Goal: Task Accomplishment & Management: Manage account settings

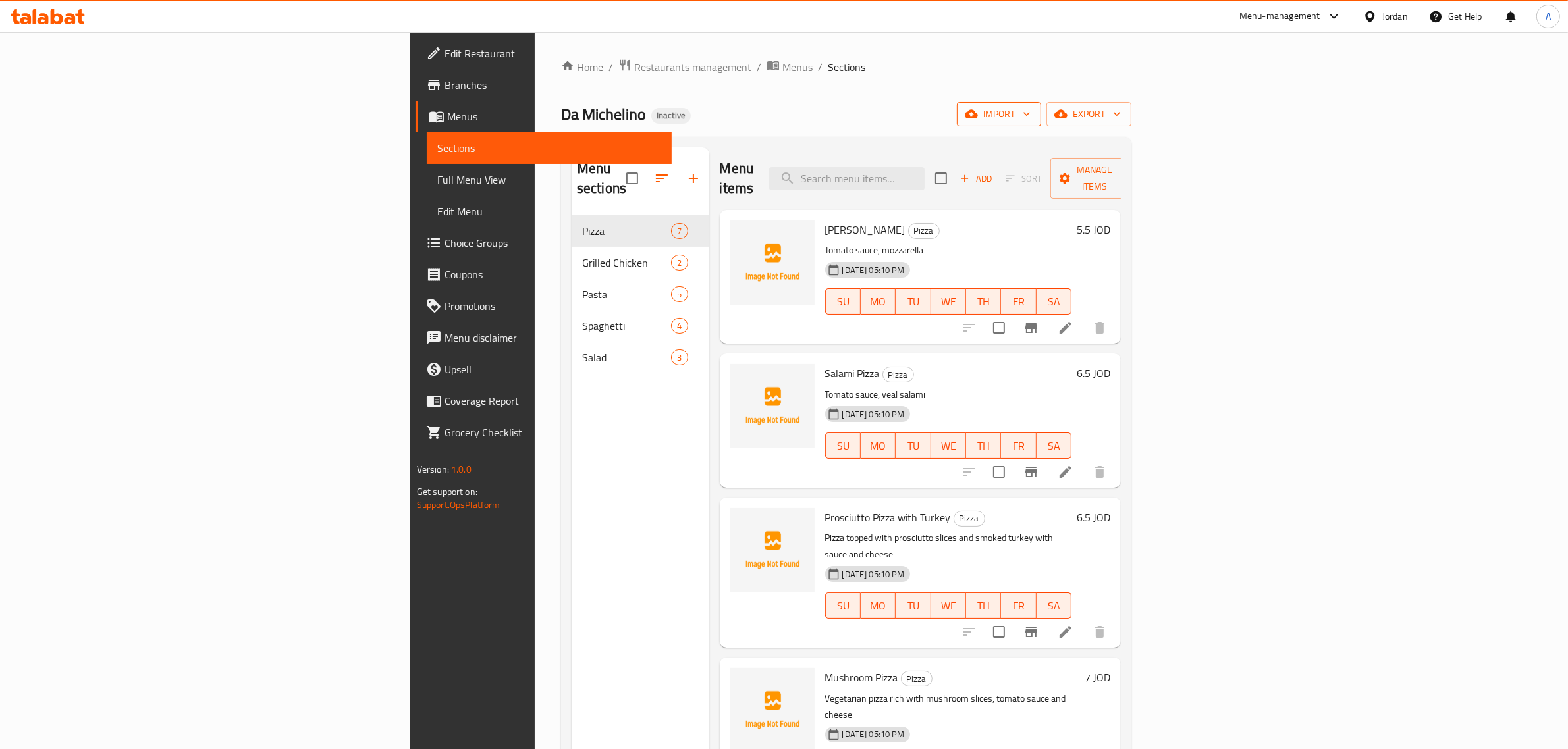
click at [1030, 110] on span "import" at bounding box center [999, 114] width 64 height 17
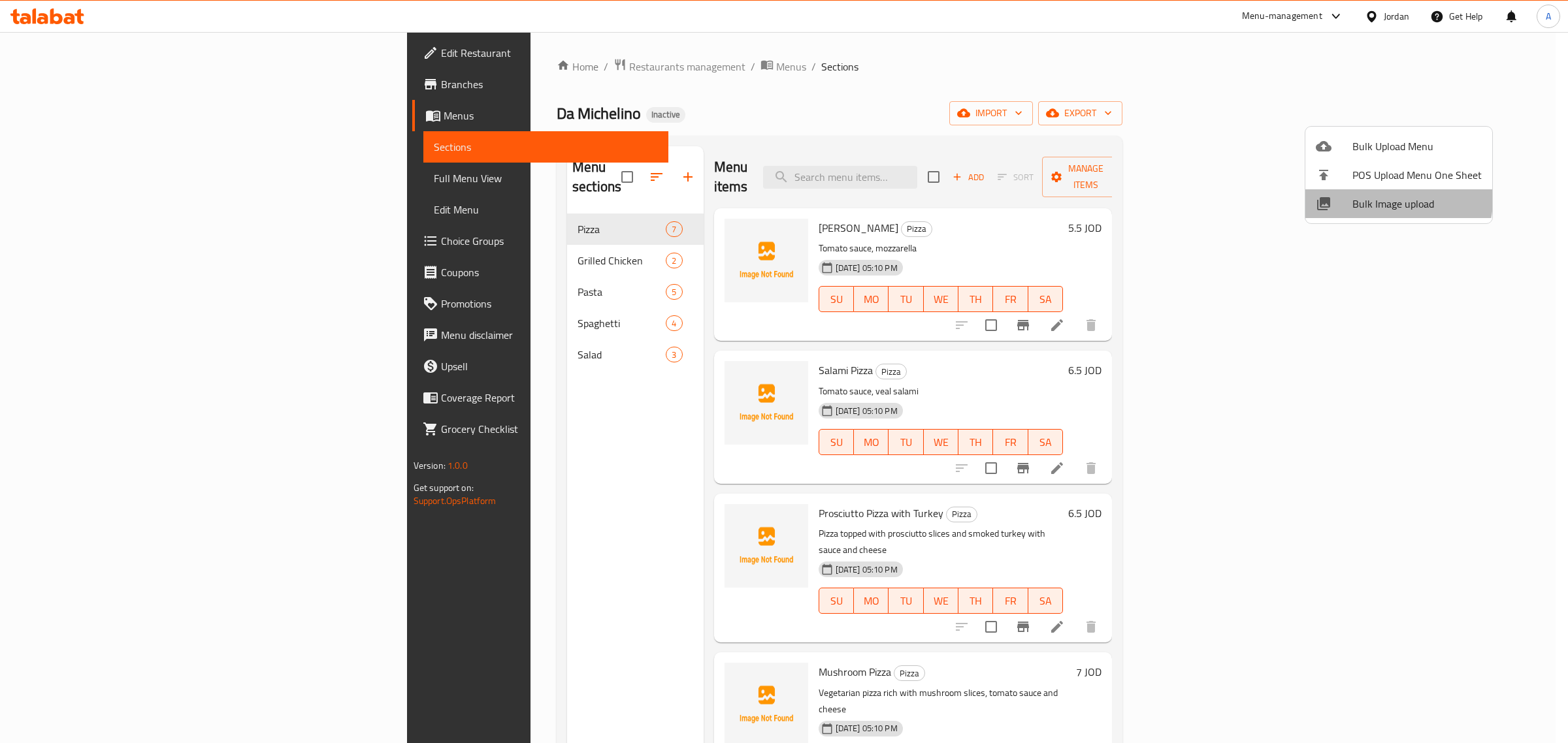
click at [1385, 199] on span "Bulk Image upload" at bounding box center [1416, 204] width 130 height 16
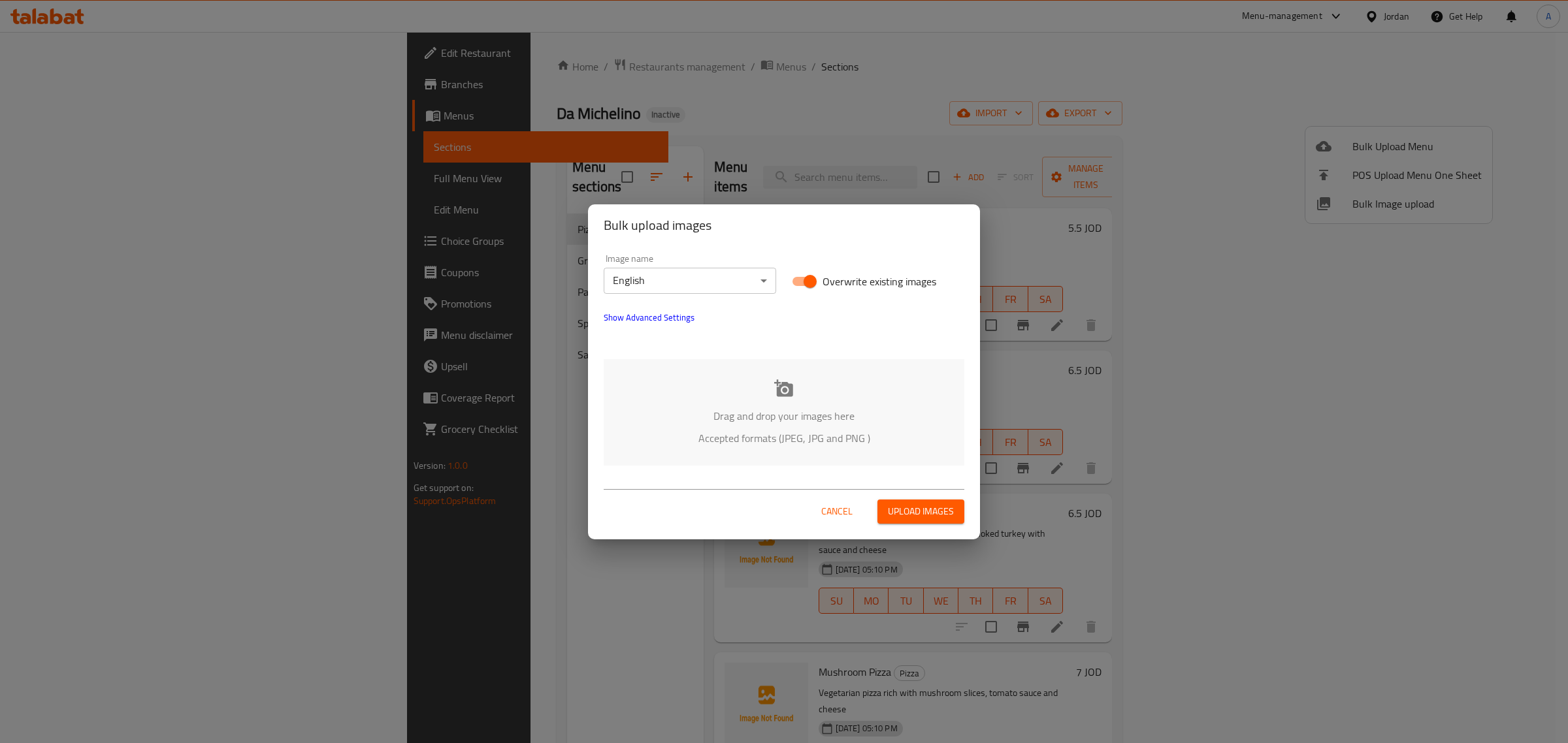
click at [766, 289] on body "​ Menu-management Jordan Get Help A Edit Restaurant Branches Menus Sections Ful…" at bounding box center [784, 387] width 1568 height 711
click at [739, 309] on li "Arabic" at bounding box center [690, 304] width 172 height 24
click at [778, 419] on p "Drag and drop your images here" at bounding box center [784, 416] width 321 height 16
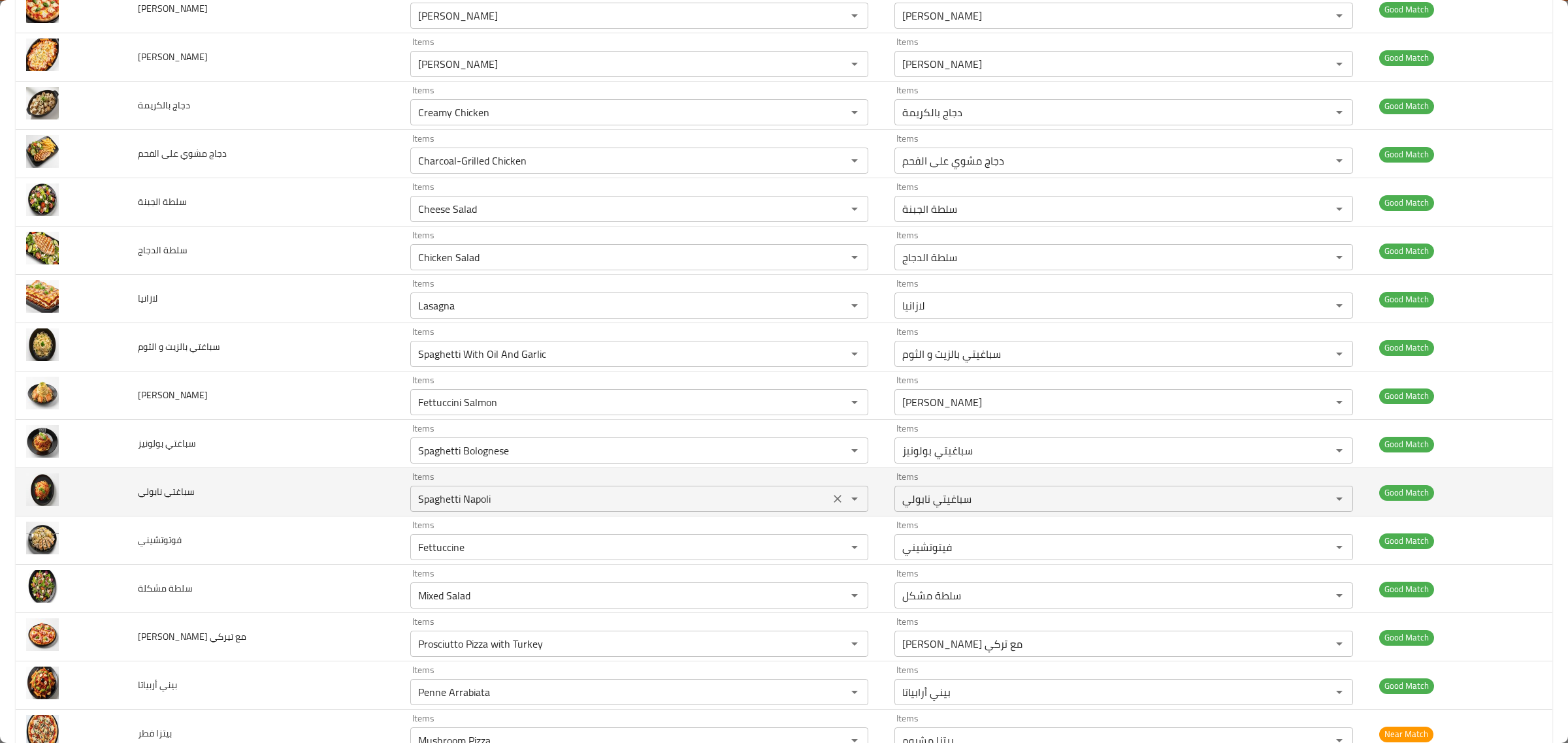
scroll to position [500, 0]
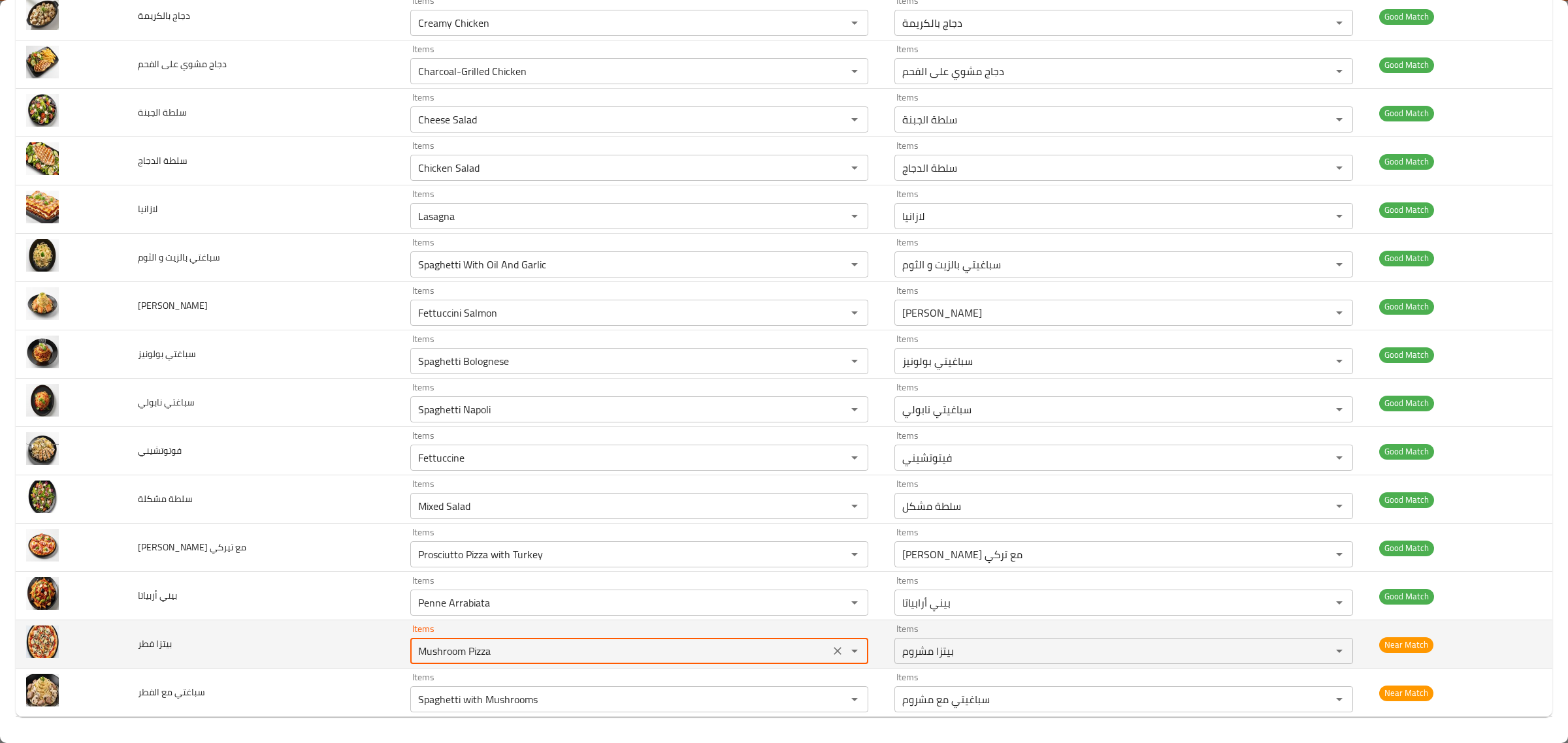
click at [616, 647] on فطر "Mushroom Pizza" at bounding box center [620, 651] width 412 height 18
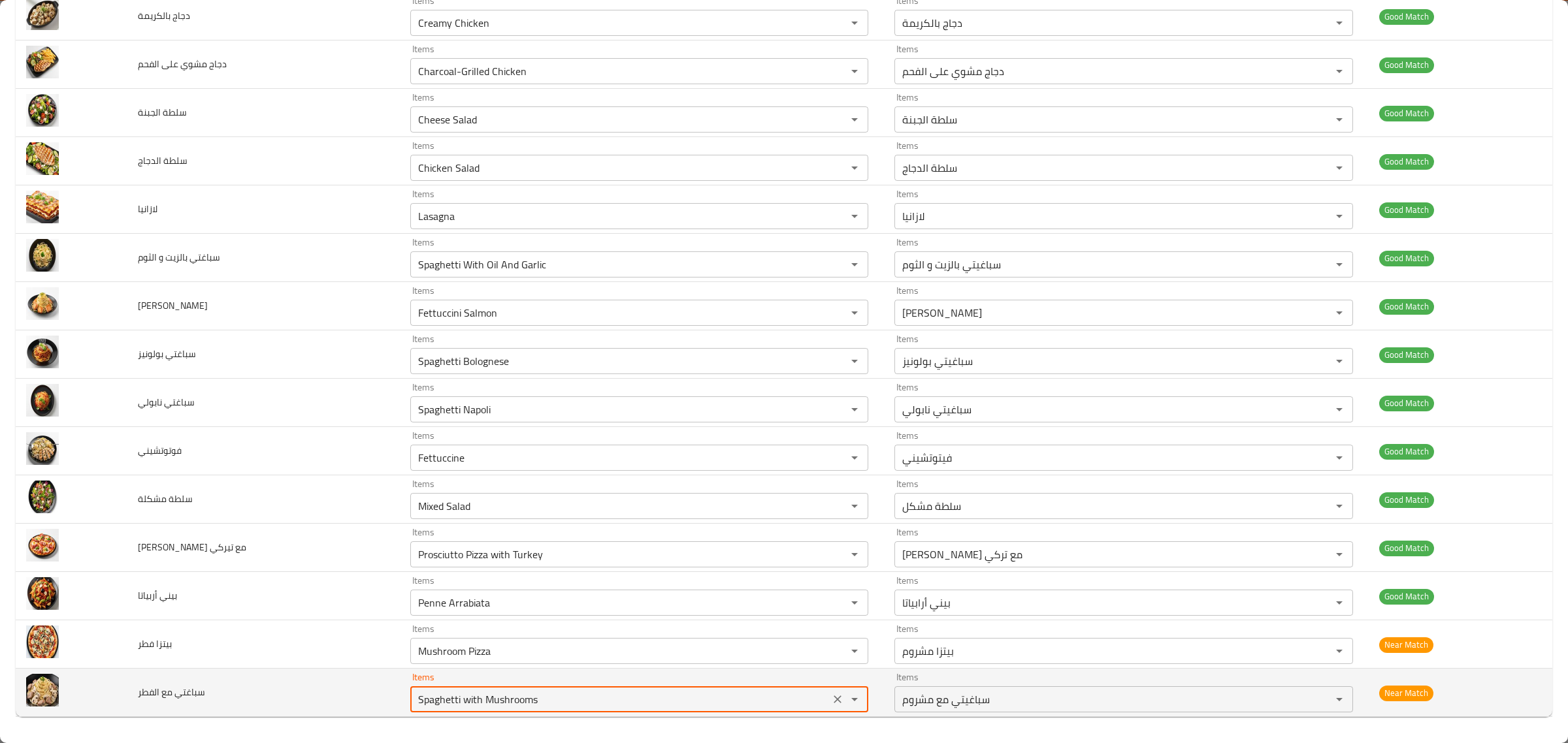
click at [617, 707] on الفطر "Spaghetti with Mushrooms" at bounding box center [620, 699] width 412 height 18
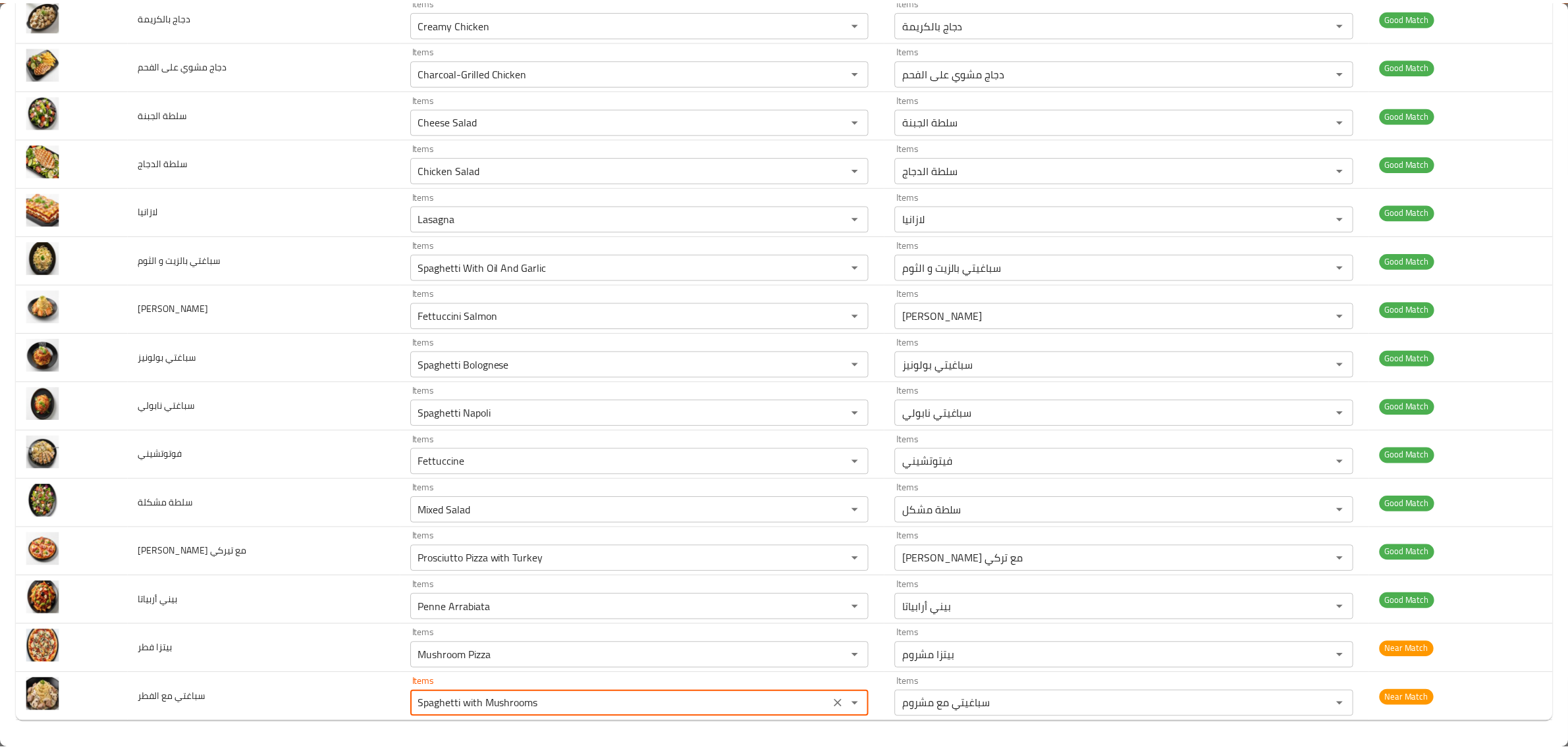
scroll to position [0, 0]
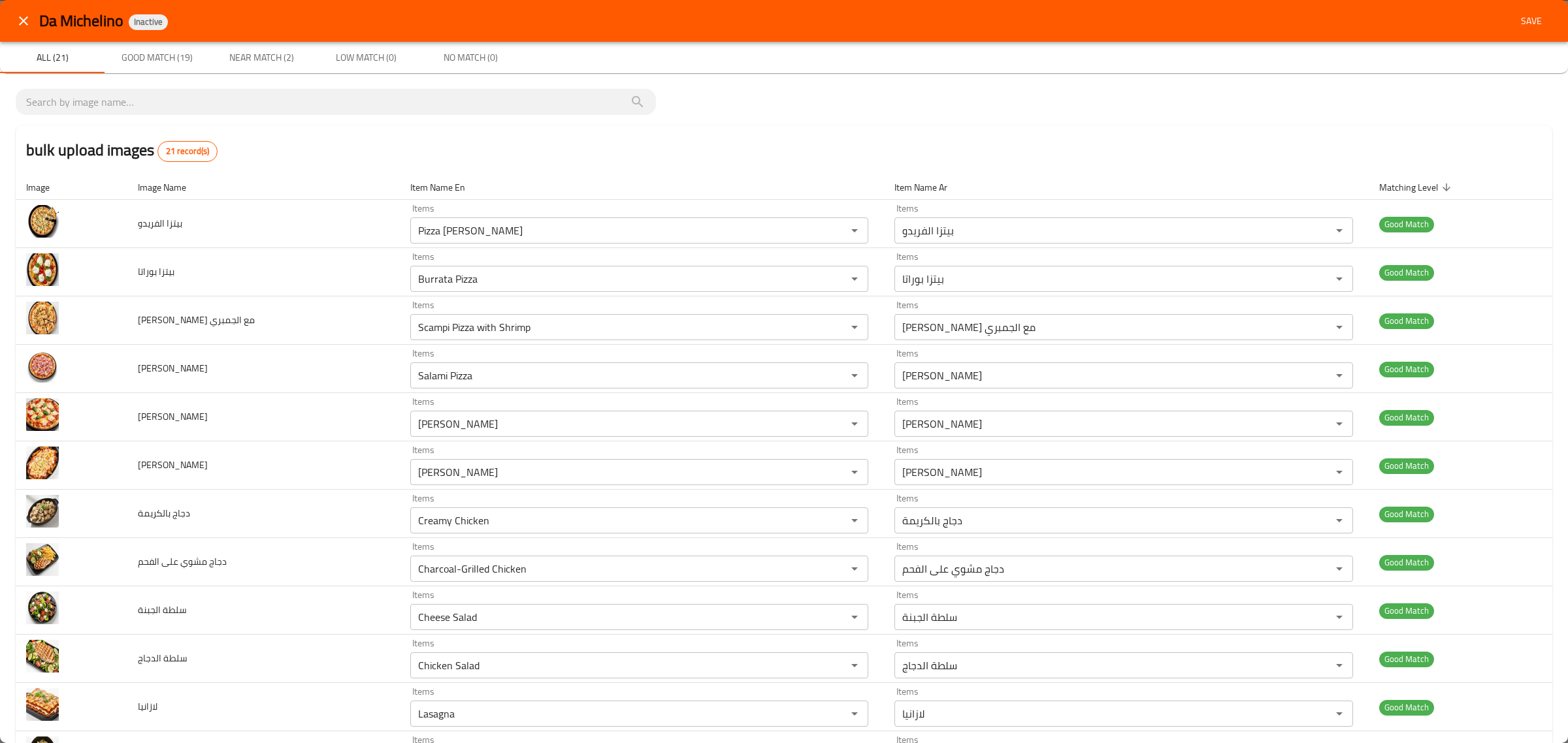
click at [1520, 21] on span "Save" at bounding box center [1531, 21] width 31 height 17
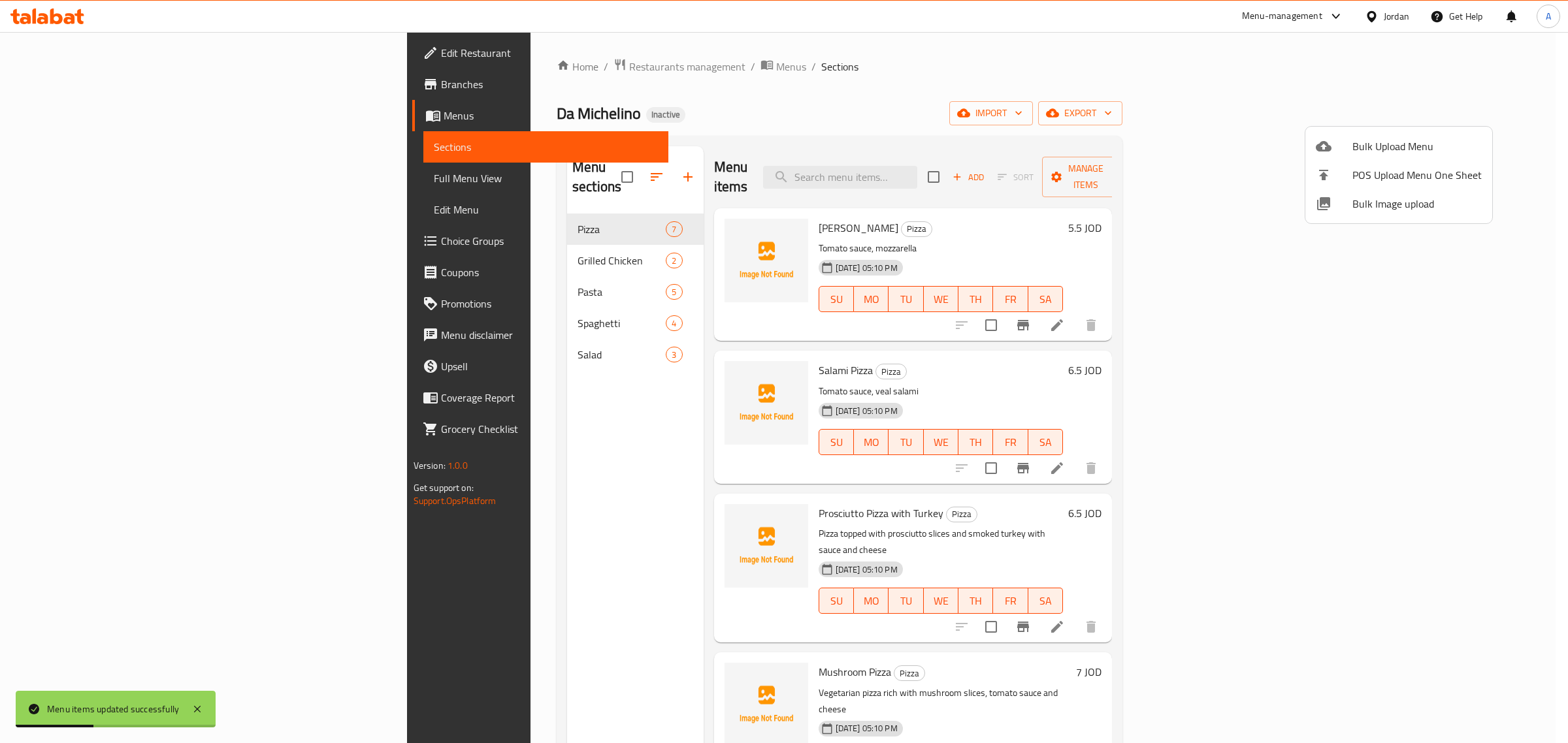
click at [362, 235] on div at bounding box center [784, 371] width 1568 height 743
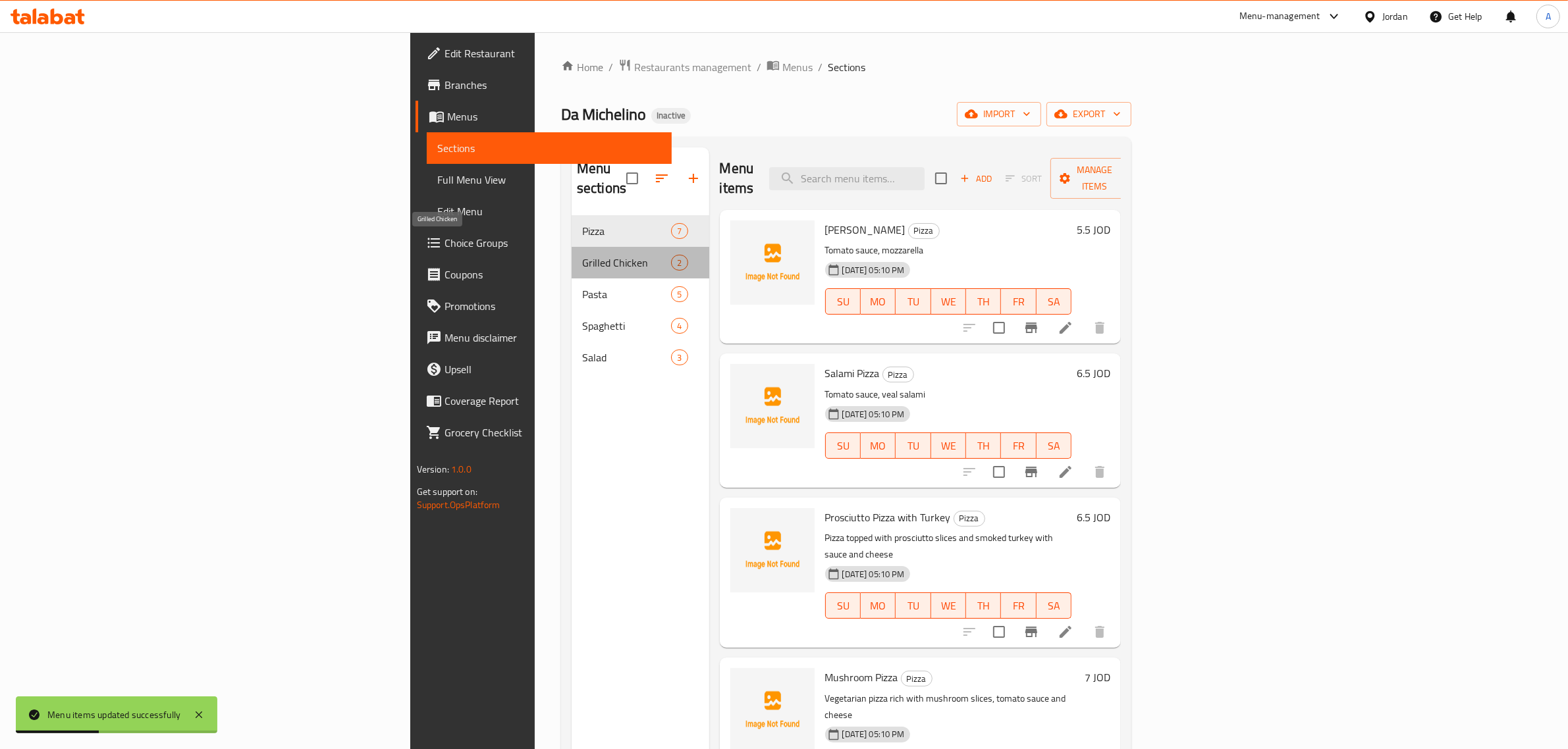
click at [582, 255] on span "Grilled Chicken" at bounding box center [626, 262] width 89 height 16
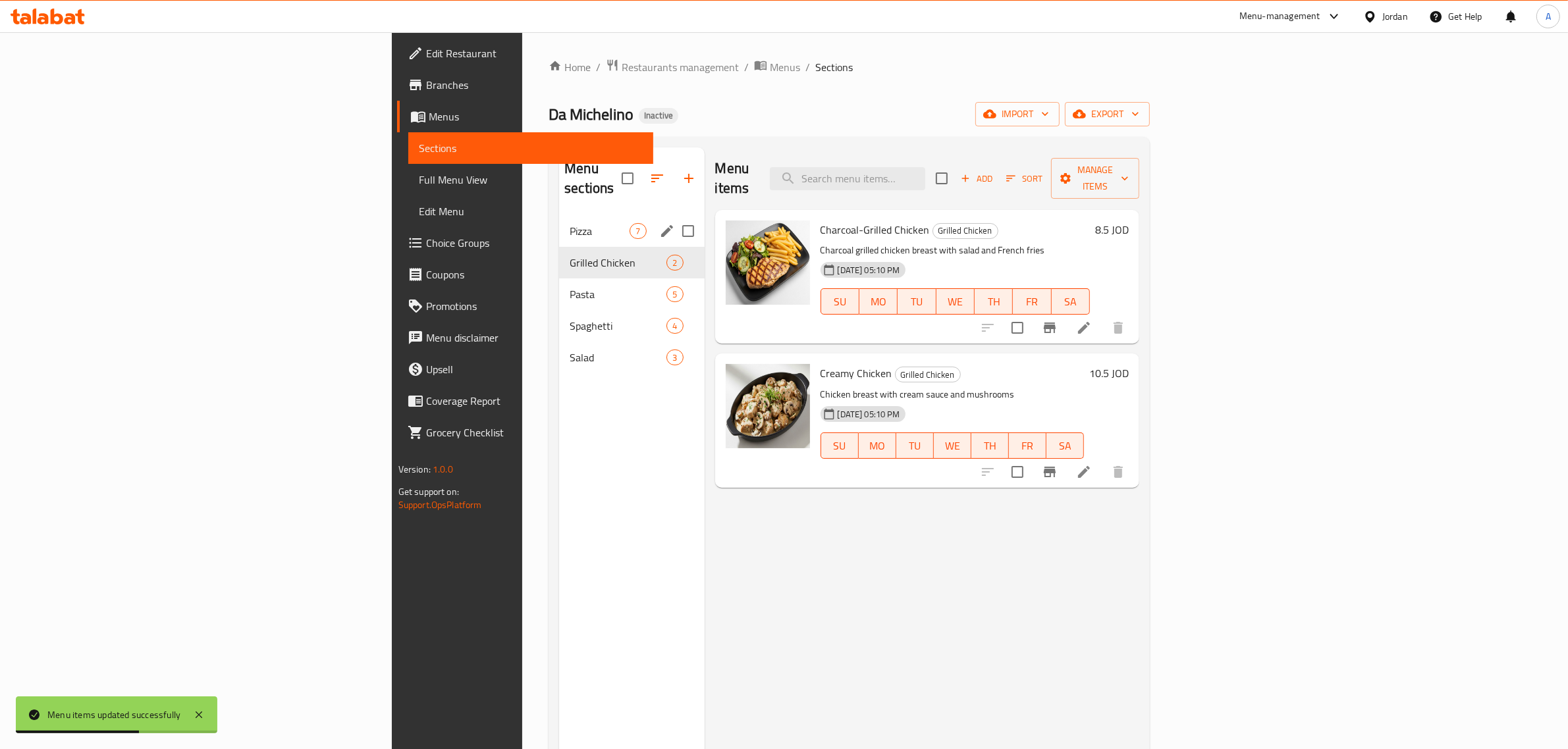
click at [559, 219] on div "Pizza 7" at bounding box center [632, 230] width 145 height 31
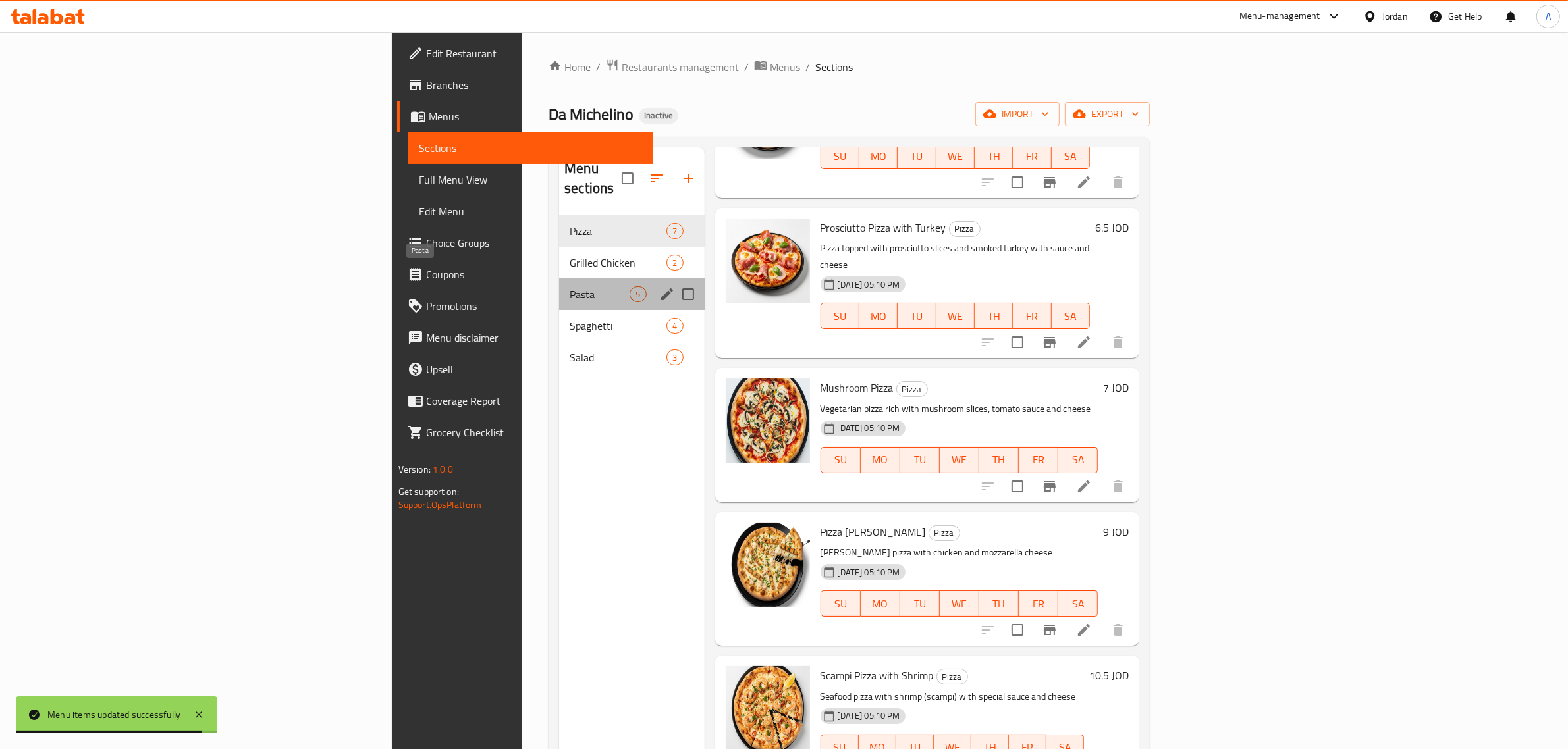
click at [570, 286] on span "Pasta" at bounding box center [600, 294] width 60 height 16
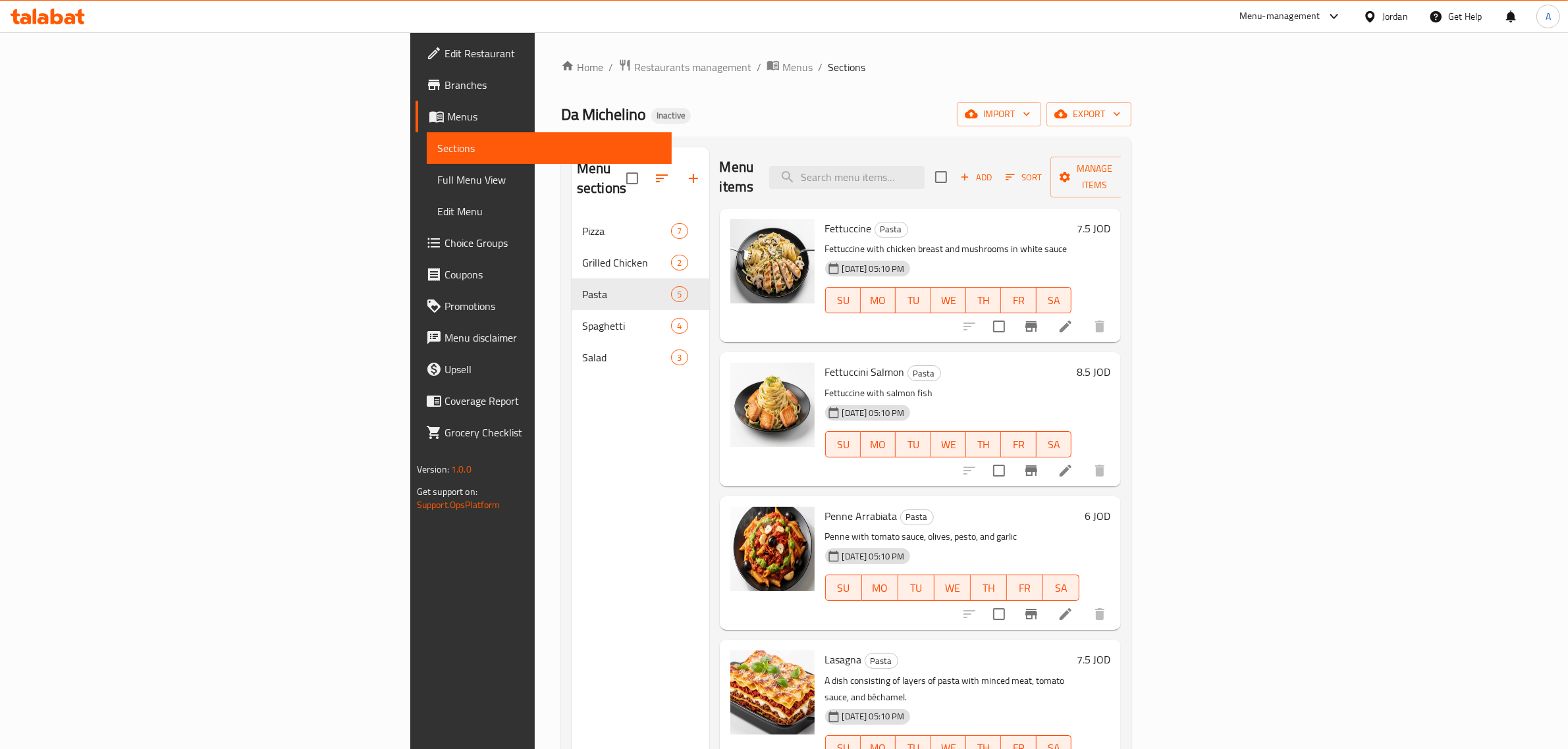
scroll to position [185, 0]
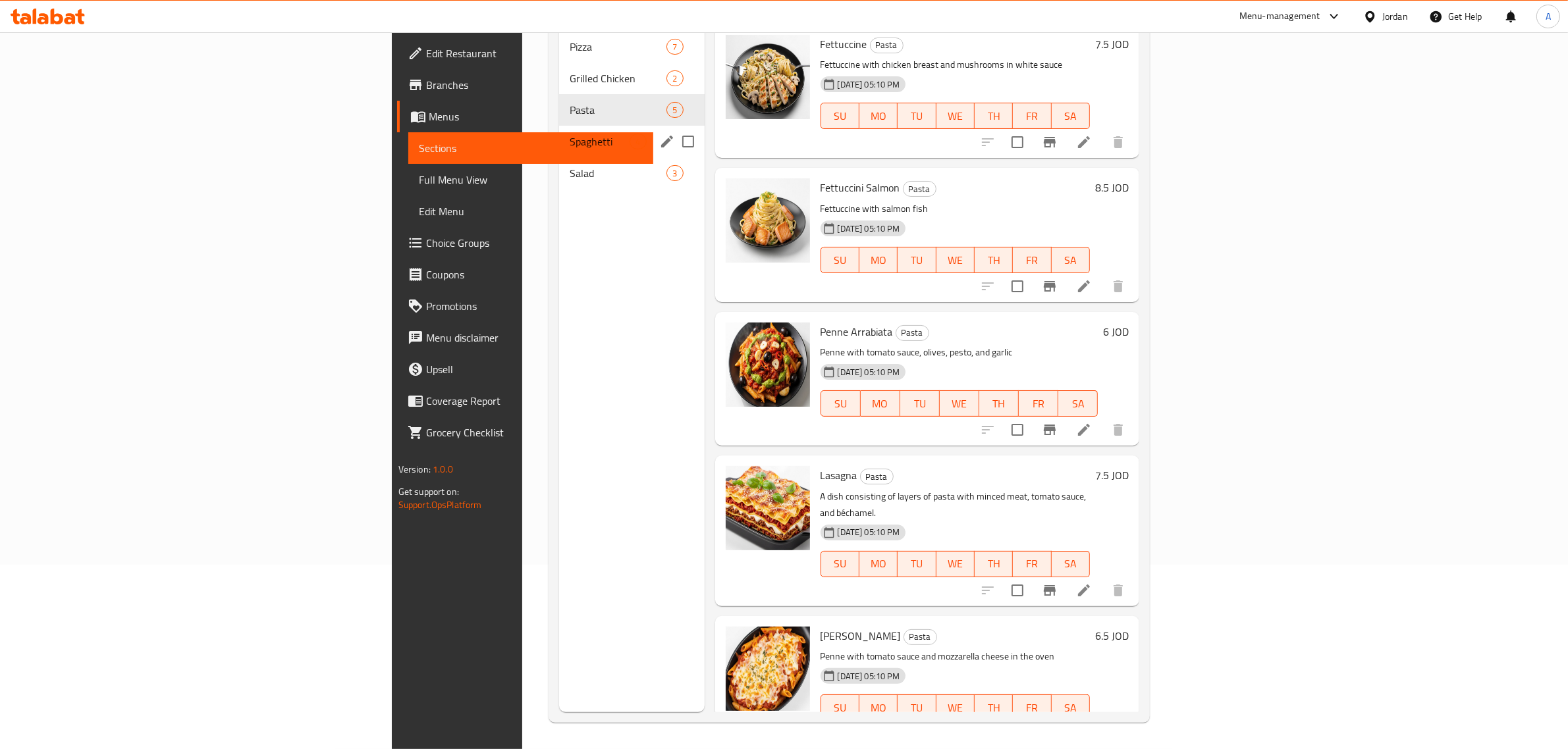
click at [559, 132] on div "Spaghetti 4" at bounding box center [632, 141] width 145 height 31
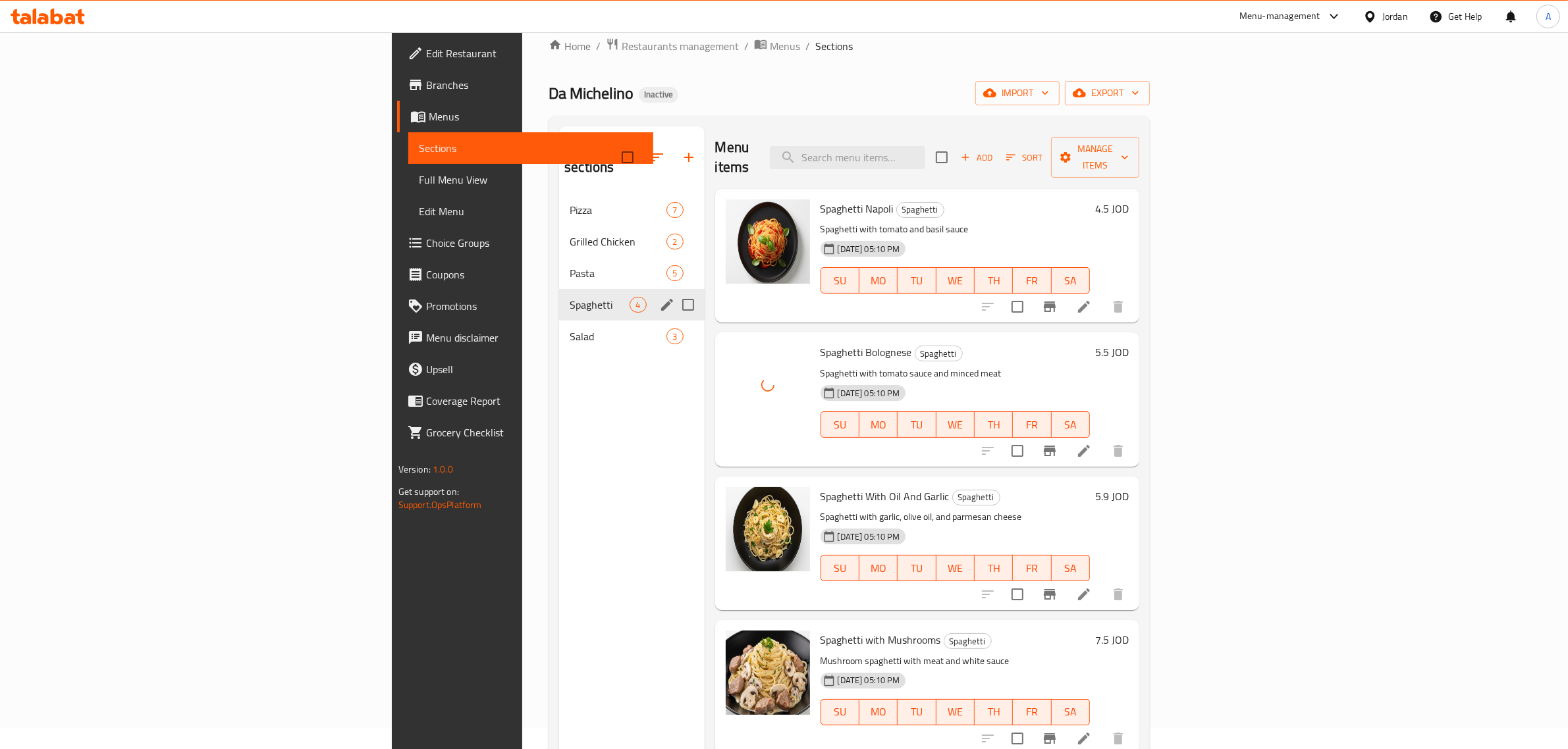
scroll to position [20, 0]
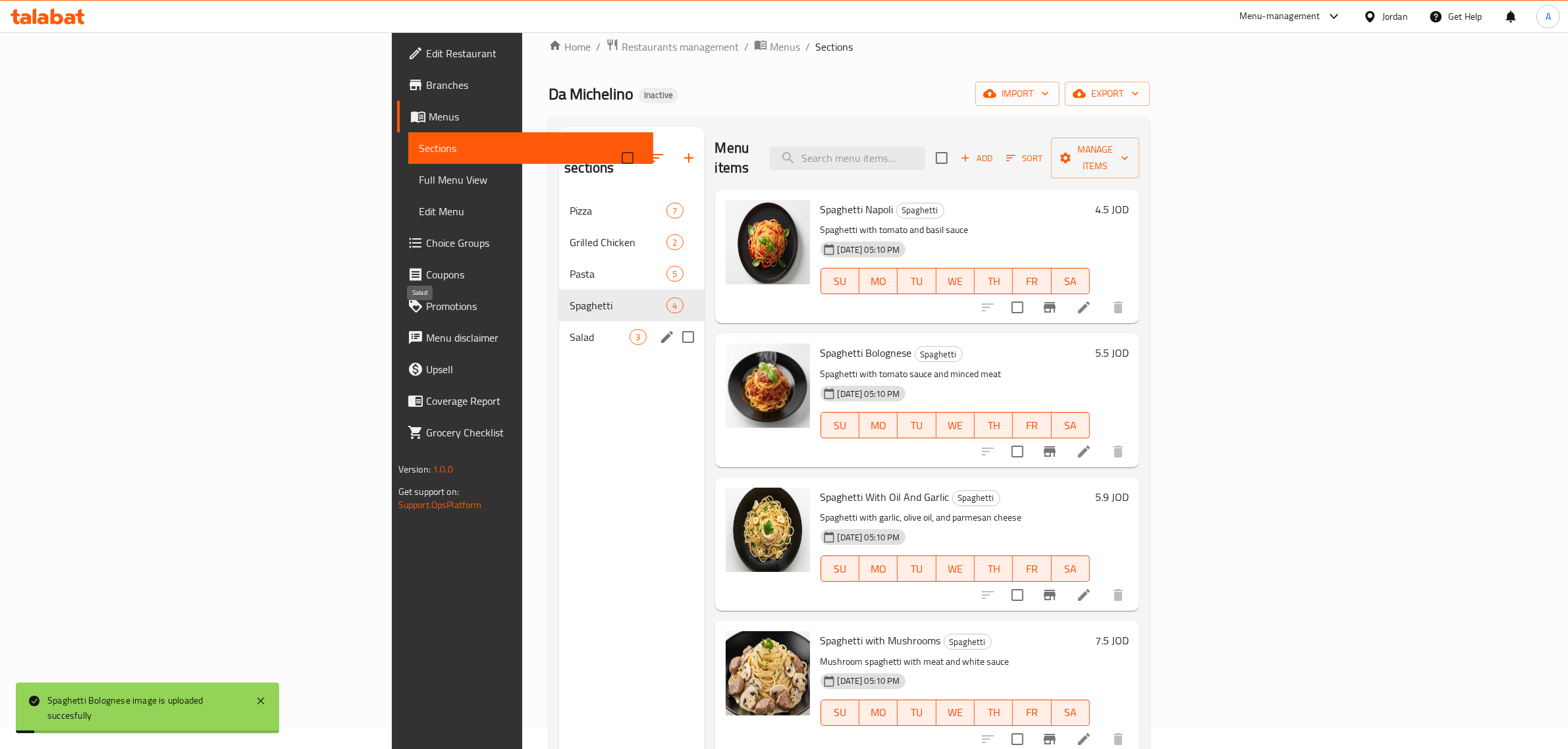
click at [570, 329] on span "Salad" at bounding box center [600, 337] width 60 height 16
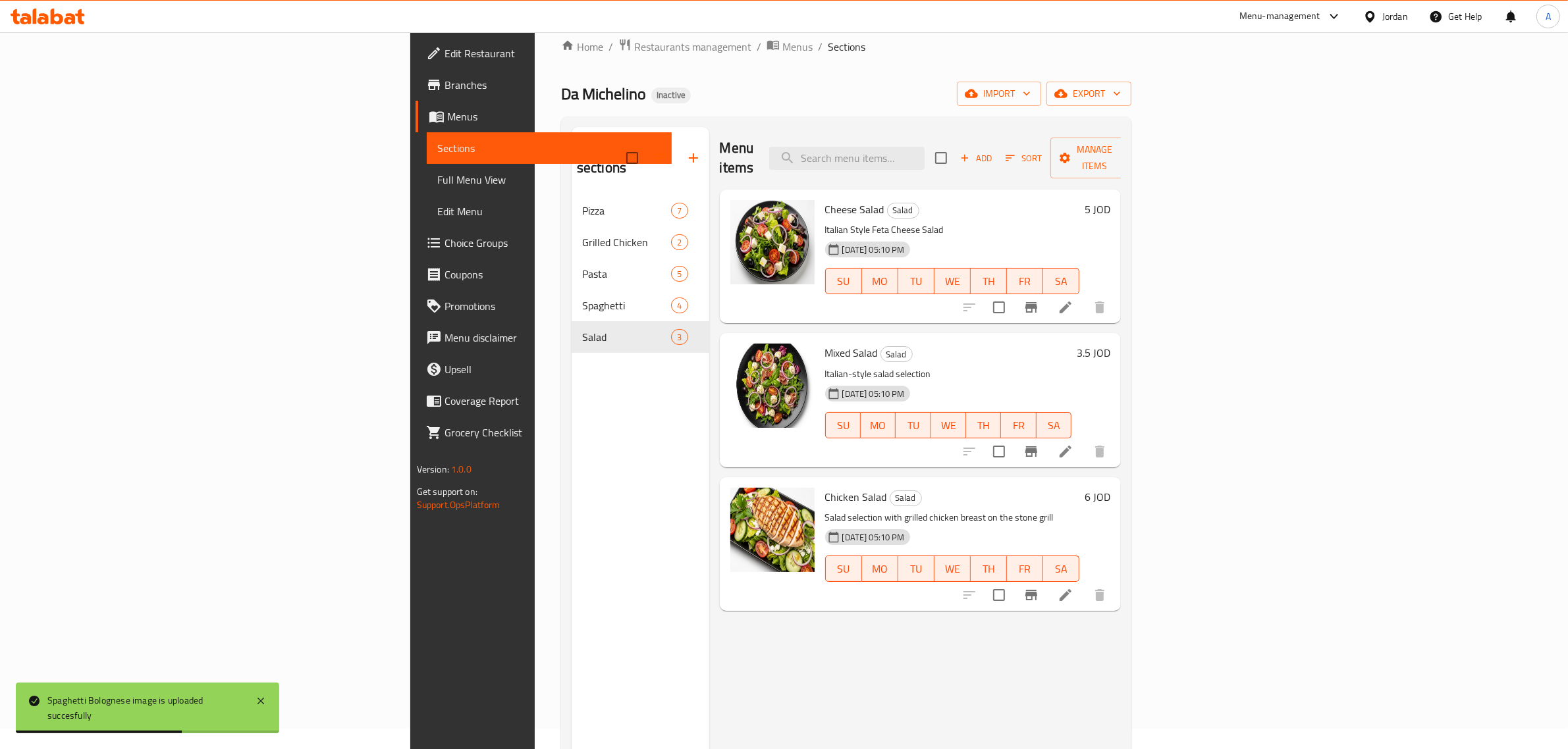
drag, startPoint x: 48, startPoint y: 181, endPoint x: 191, endPoint y: 24, distance: 212.4
click at [437, 181] on span "Full Menu View" at bounding box center [549, 179] width 225 height 16
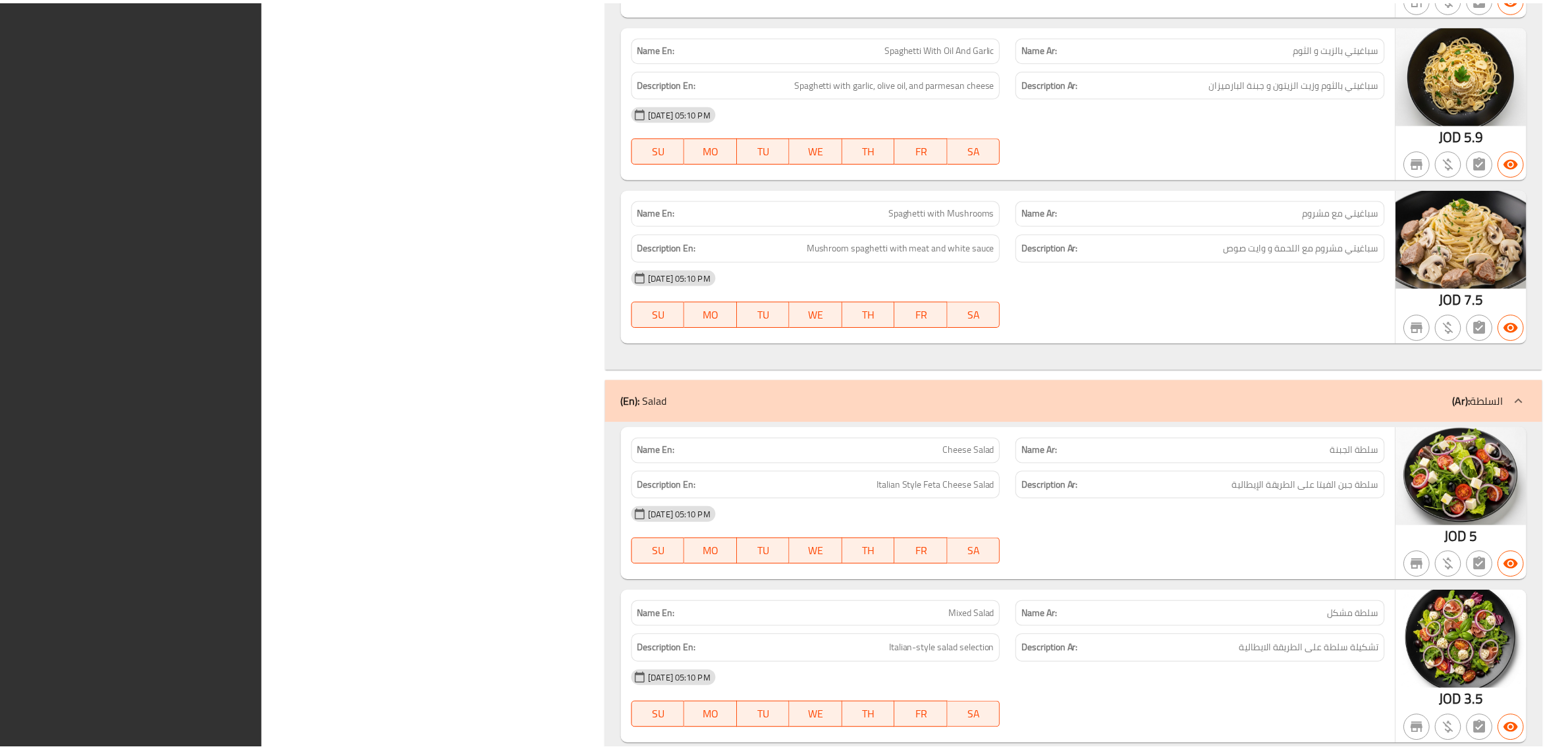
scroll to position [3290, 0]
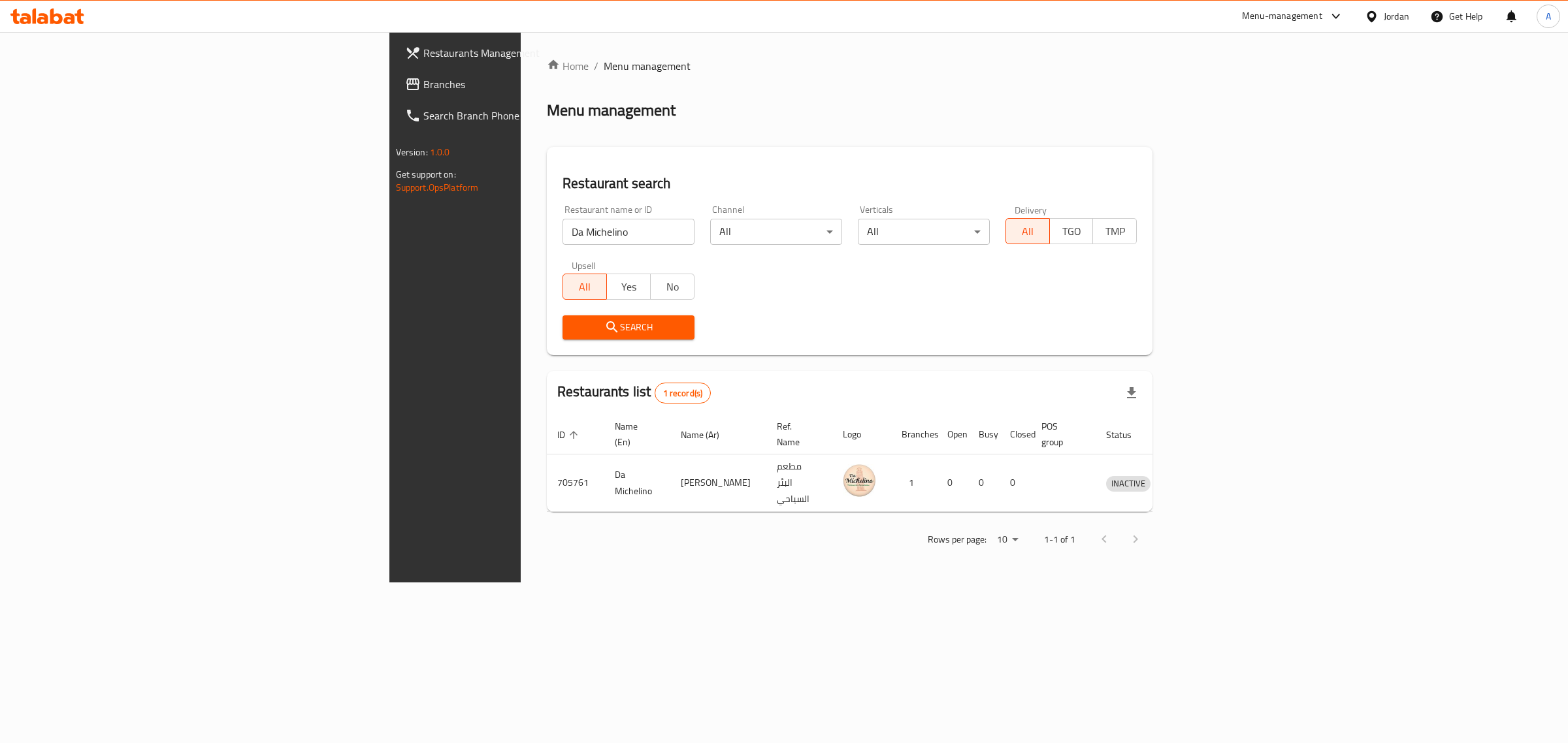
click at [1377, 17] on icon at bounding box center [1371, 17] width 14 height 14
click at [1259, 339] on div "[GEOGRAPHIC_DATA]" at bounding box center [1267, 342] width 87 height 15
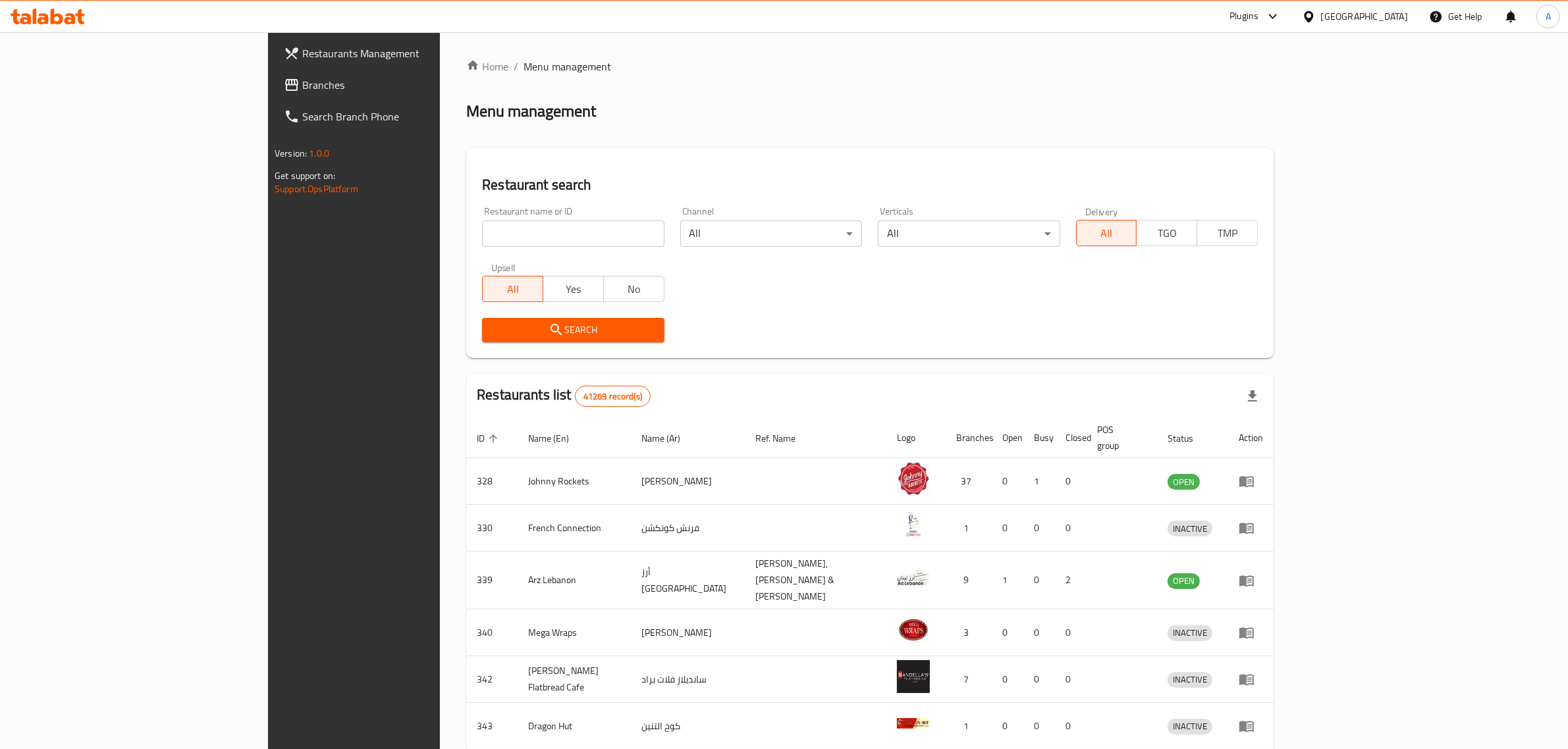
click at [495, 231] on input "search" at bounding box center [572, 234] width 182 height 27
drag, startPoint x: 468, startPoint y: 235, endPoint x: 285, endPoint y: 248, distance: 183.5
click at [440, 251] on div "Home / Menu management Menu management Restaurant search Restaurant name or ID …" at bounding box center [870, 520] width 860 height 976
paste input "CHUNKIES"
type input "CHUNKIES"
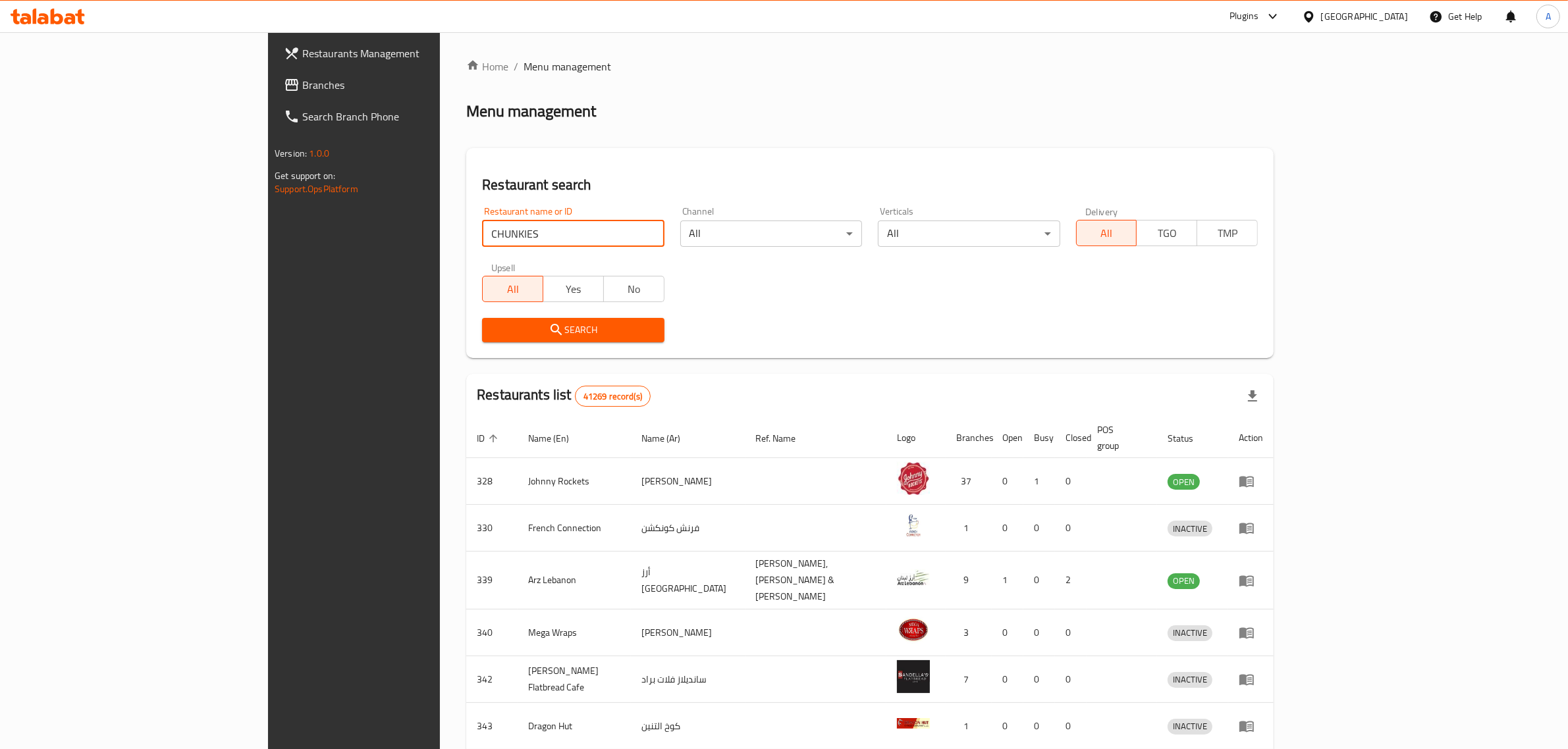
click button "Search" at bounding box center [572, 330] width 182 height 24
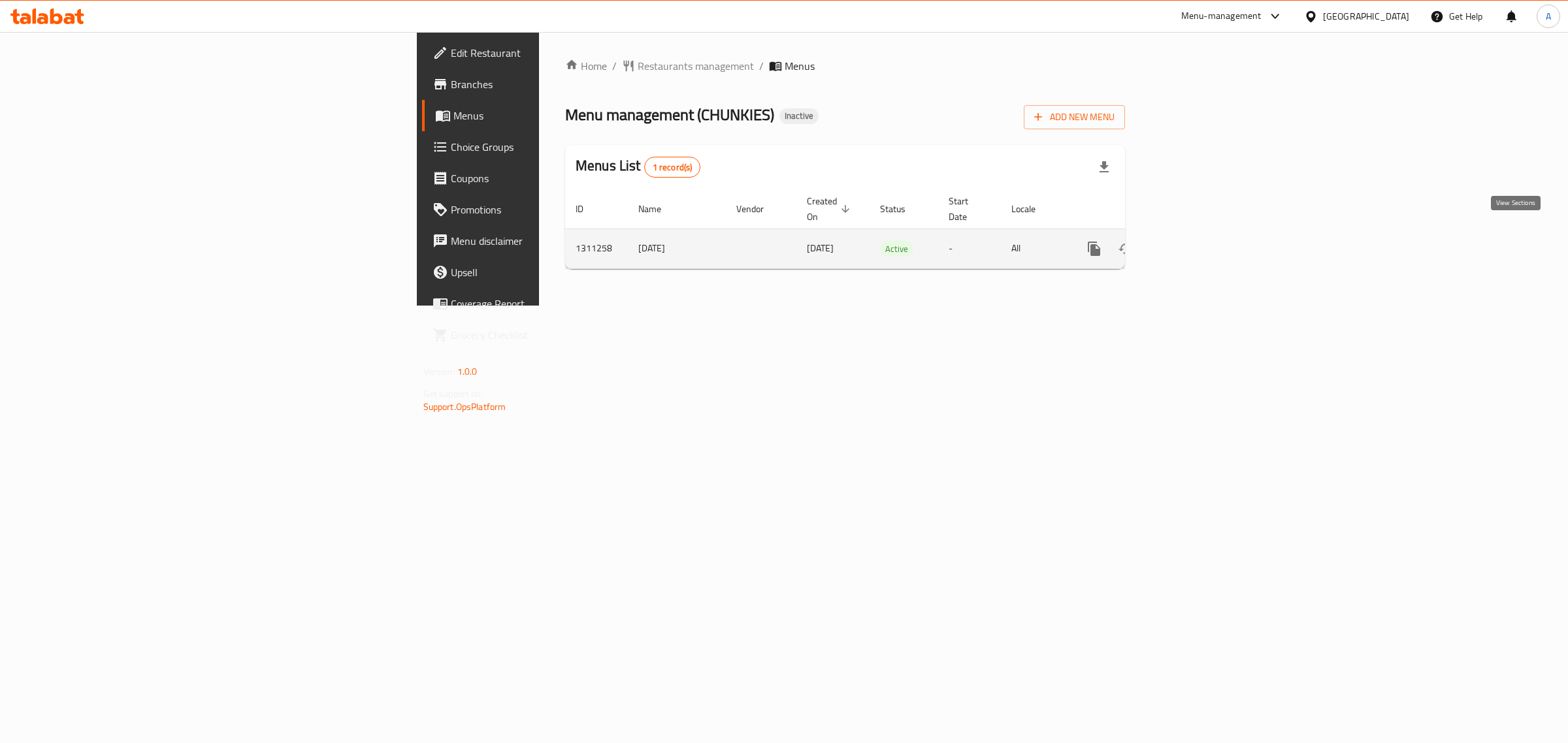
click at [1194, 243] on icon "enhanced table" at bounding box center [1188, 249] width 12 height 12
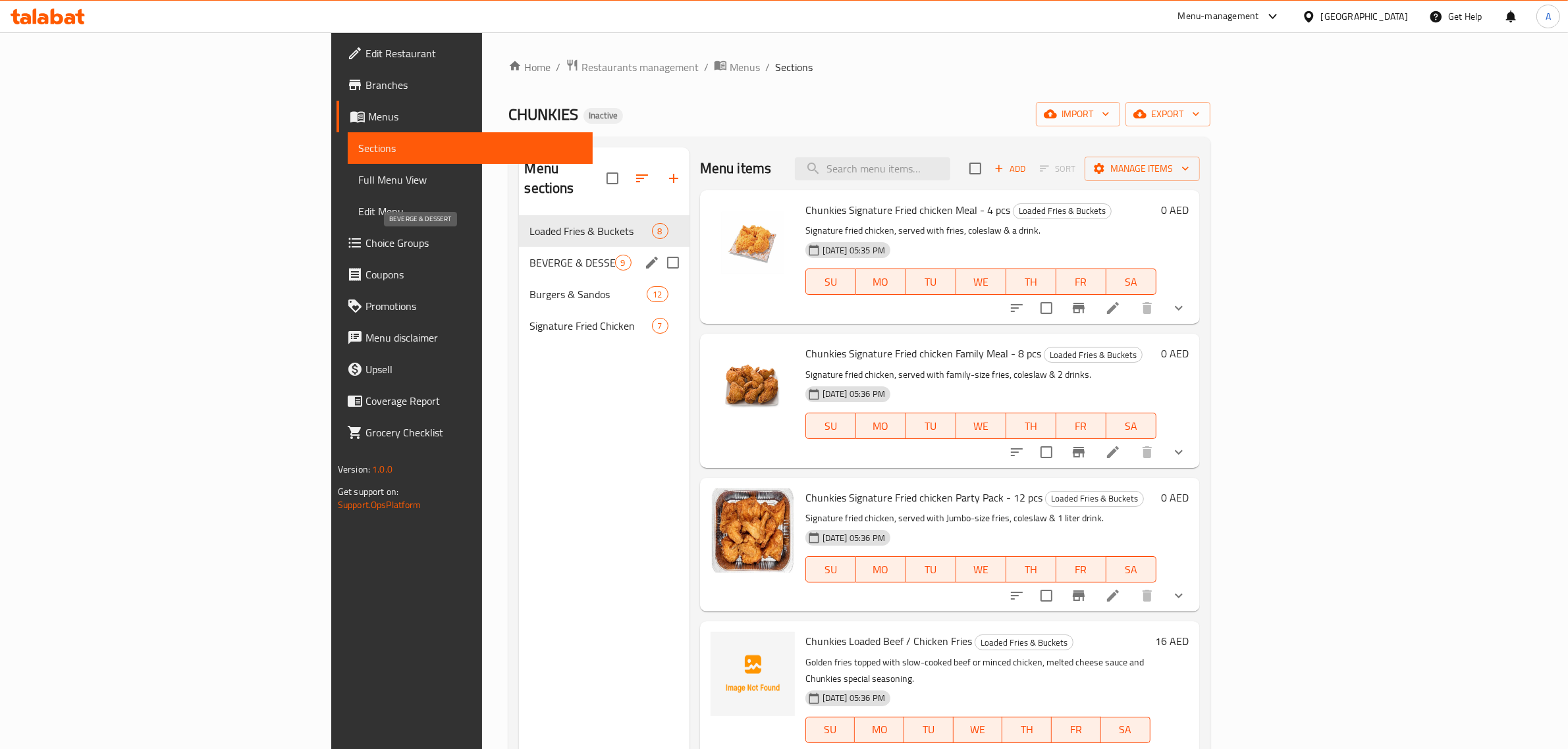
click at [519, 247] on div "BEVERGE & DESSERT 9" at bounding box center [603, 262] width 170 height 31
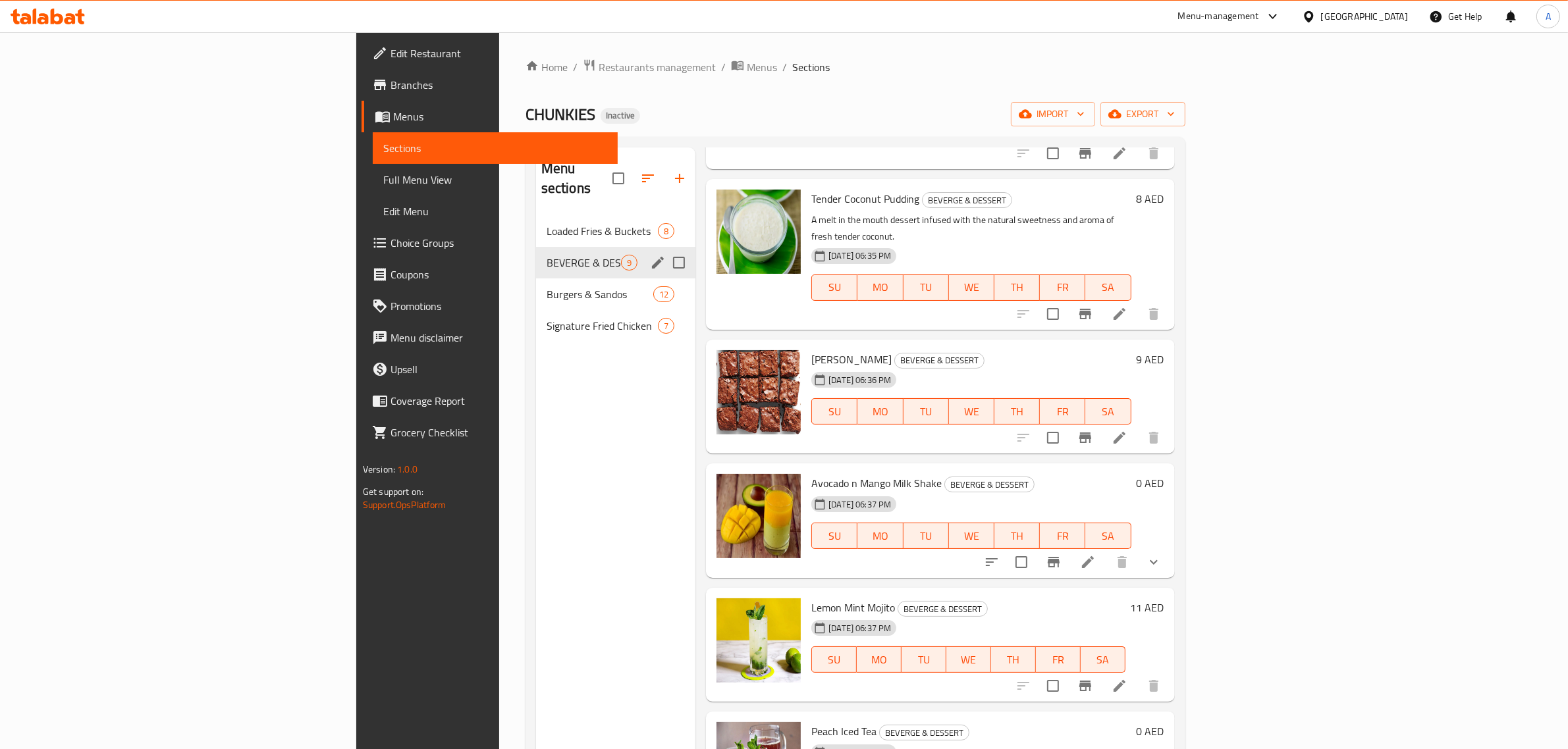
click at [536, 279] on div "Burgers & Sandos 12" at bounding box center [616, 294] width 159 height 31
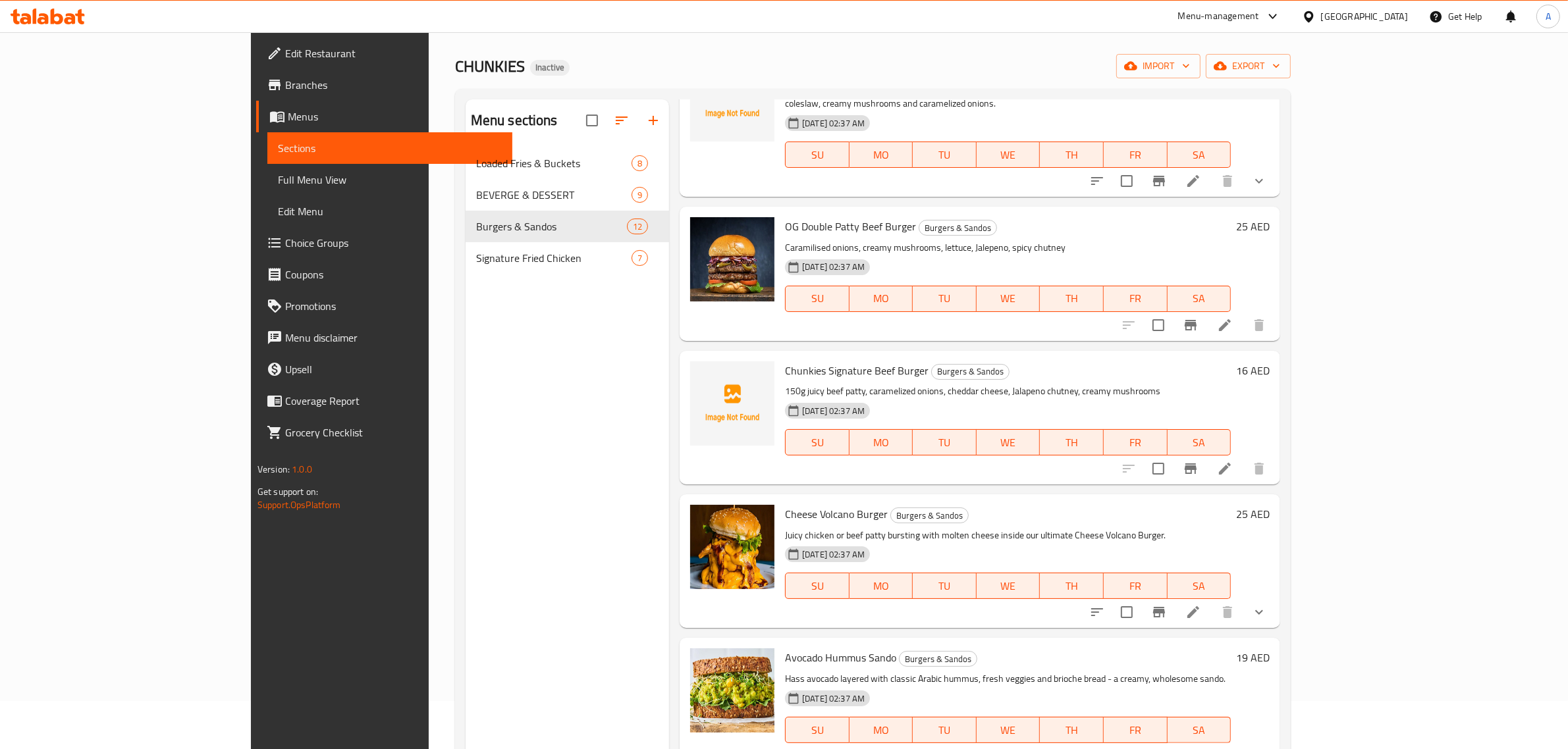
scroll to position [185, 0]
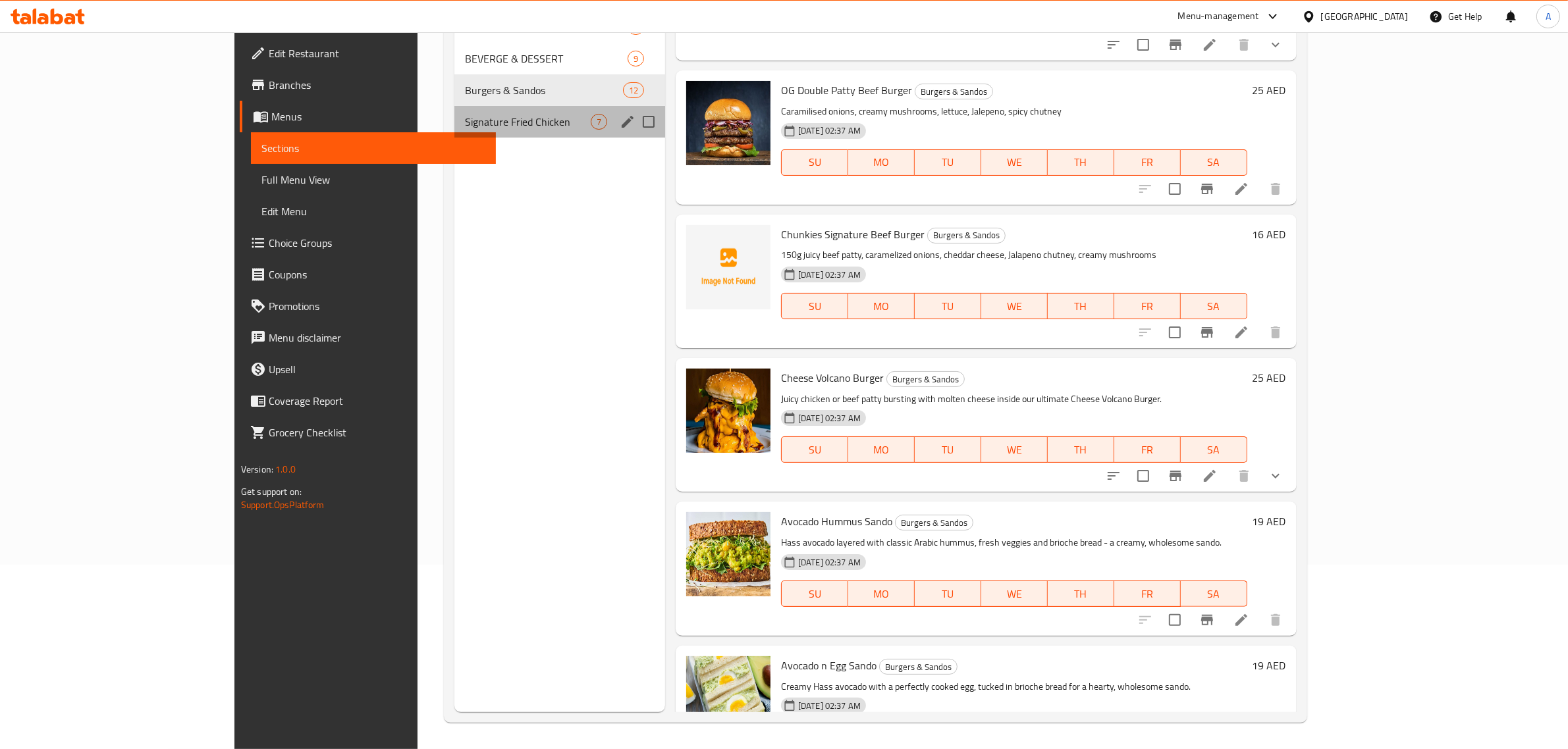
click at [454, 135] on div "Signature Fried Chicken 7" at bounding box center [560, 121] width 211 height 31
